Goal: Find specific page/section

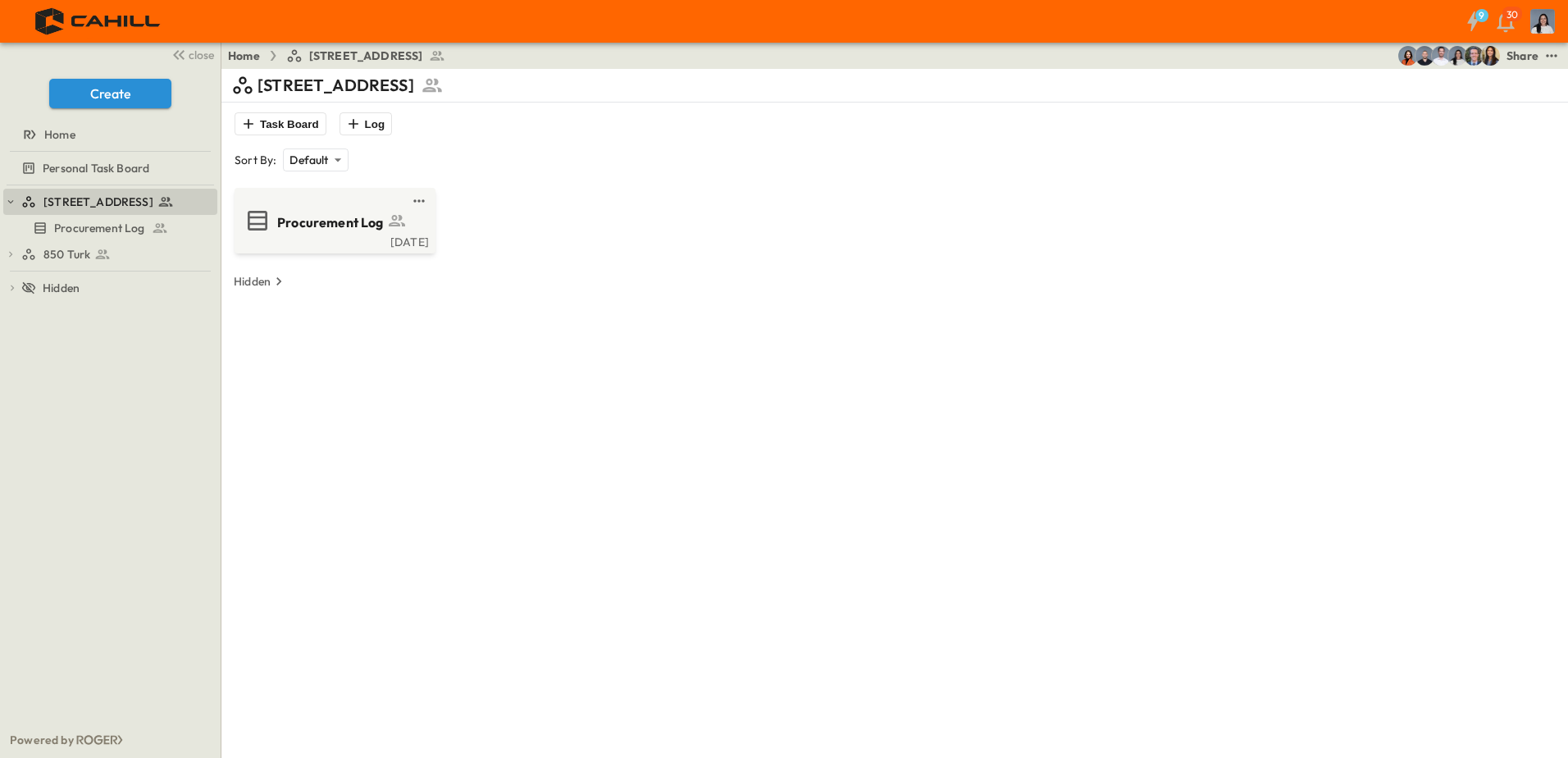
click at [63, 259] on span "850 Turk" at bounding box center [67, 254] width 47 height 17
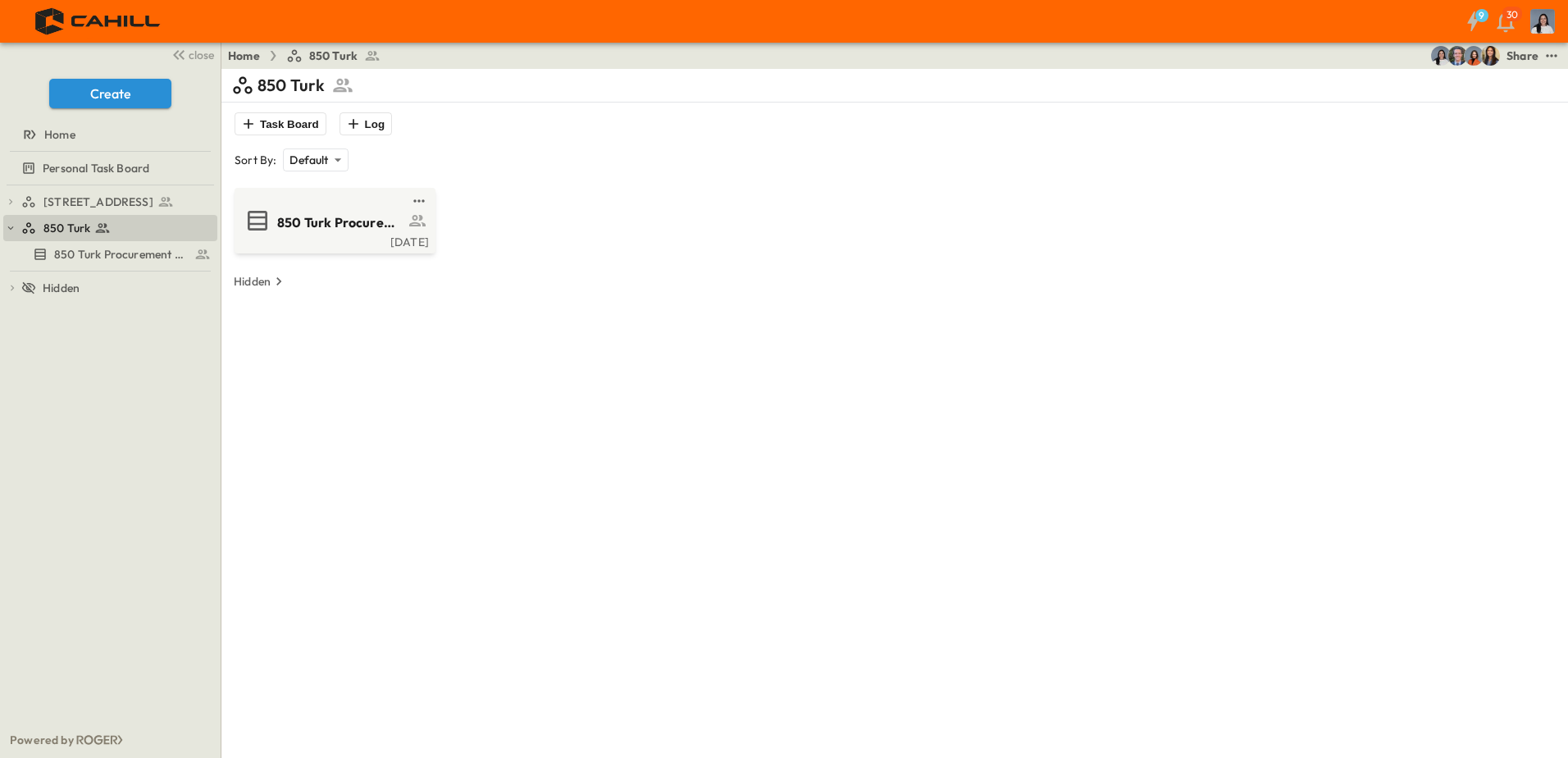
click at [292, 254] on div "850 Turk Procurement Log [DATE]" at bounding box center [334, 220] width 201 height 66
click at [293, 254] on div "850 Turk Procurement Log [DATE]" at bounding box center [334, 220] width 201 height 66
drag, startPoint x: 293, startPoint y: 254, endPoint x: 285, endPoint y: 238, distance: 17.9
click at [285, 238] on div "[DATE]" at bounding box center [333, 240] width 191 height 13
